Goal: Task Accomplishment & Management: Manage account settings

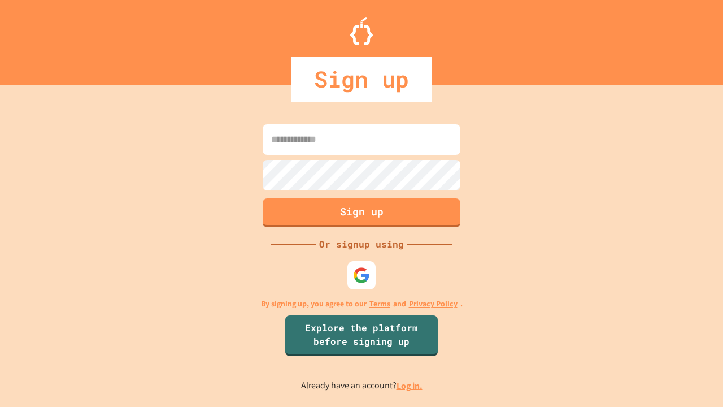
click at [410, 385] on link "Log in." at bounding box center [409, 385] width 26 height 12
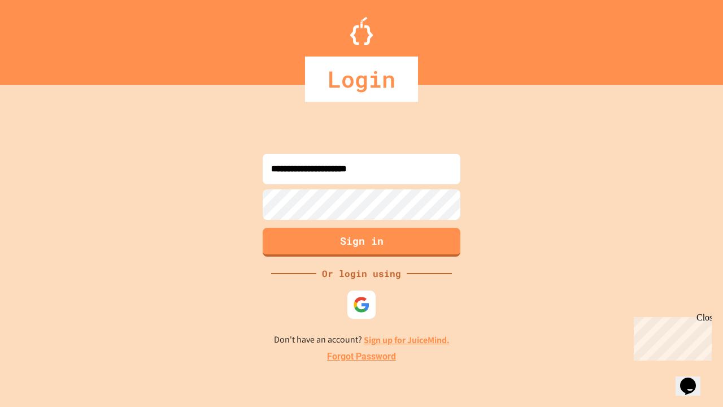
type input "**********"
